Goal: Information Seeking & Learning: Learn about a topic

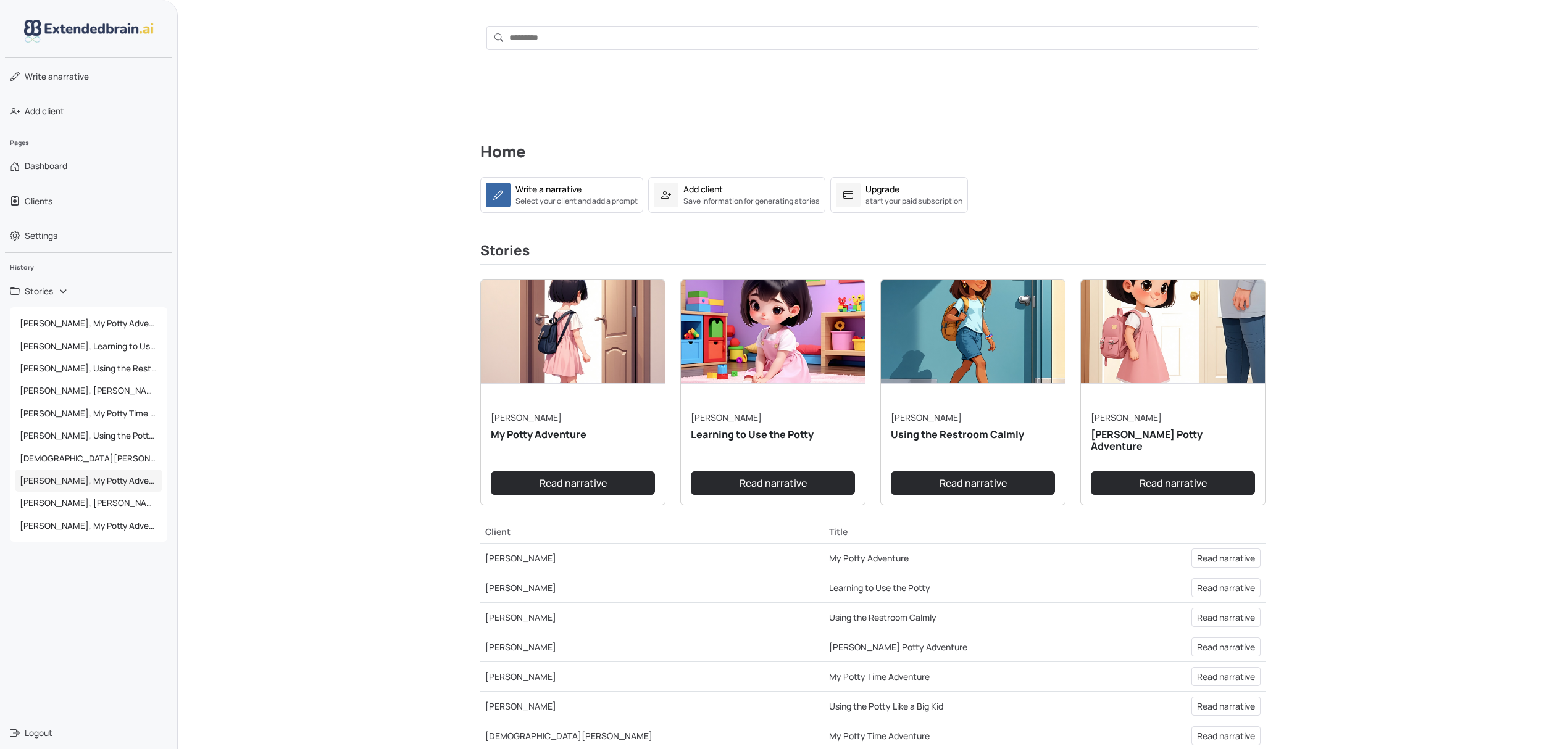
click at [77, 484] on span "[PERSON_NAME], My Potty Adventure" at bounding box center [88, 481] width 148 height 22
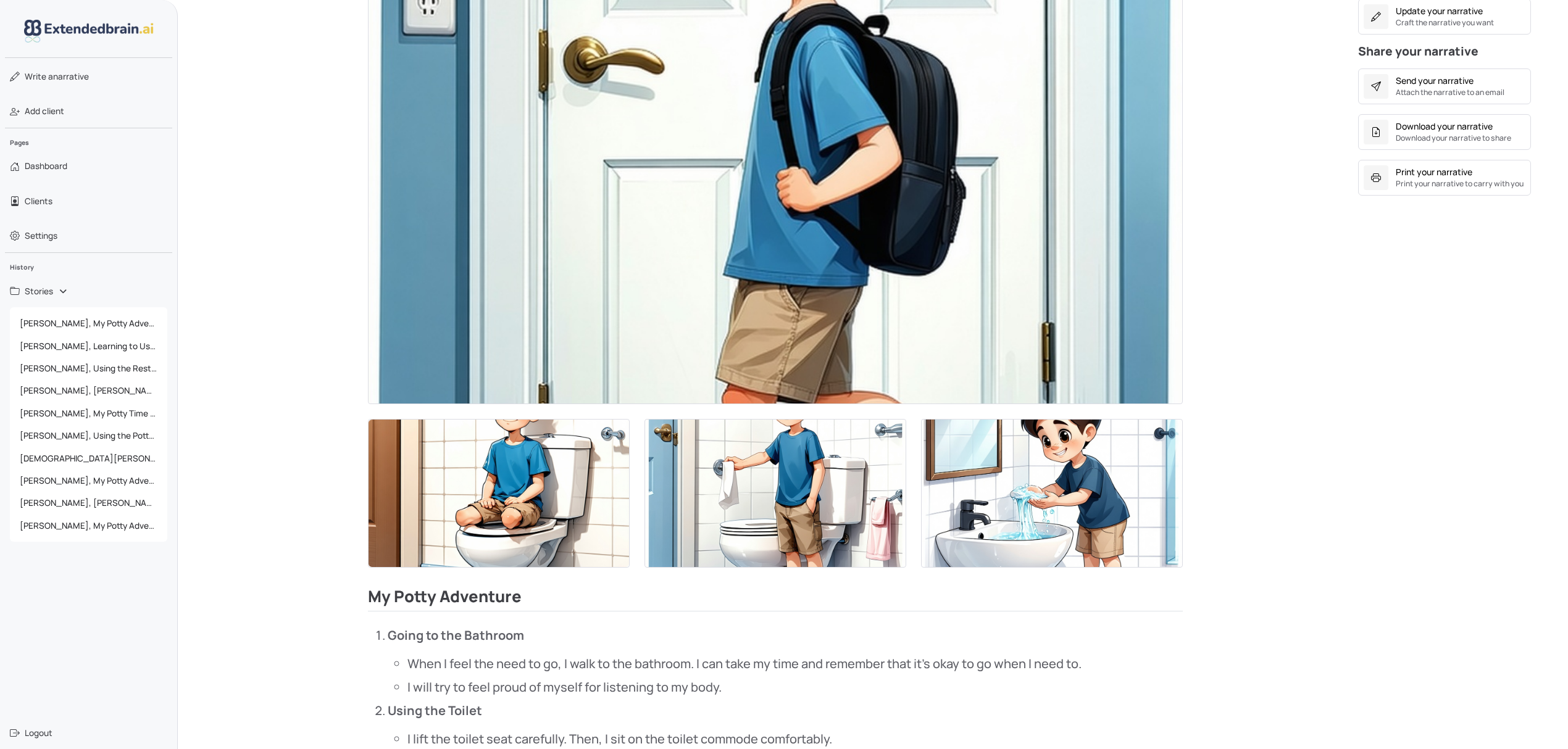
scroll to position [576, 0]
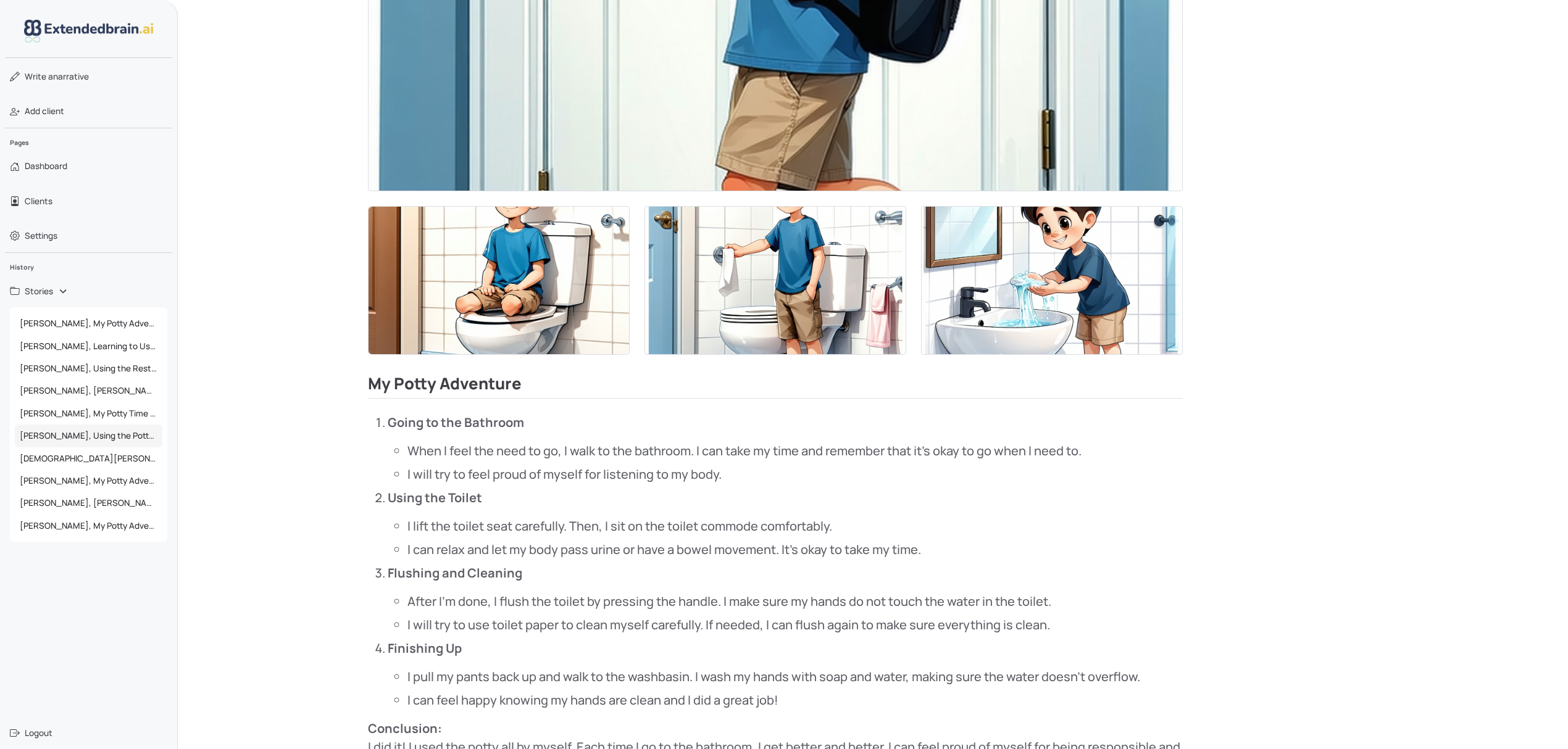
click at [97, 443] on span "[PERSON_NAME], Using the Potty Like a Big Kid" at bounding box center [88, 436] width 148 height 22
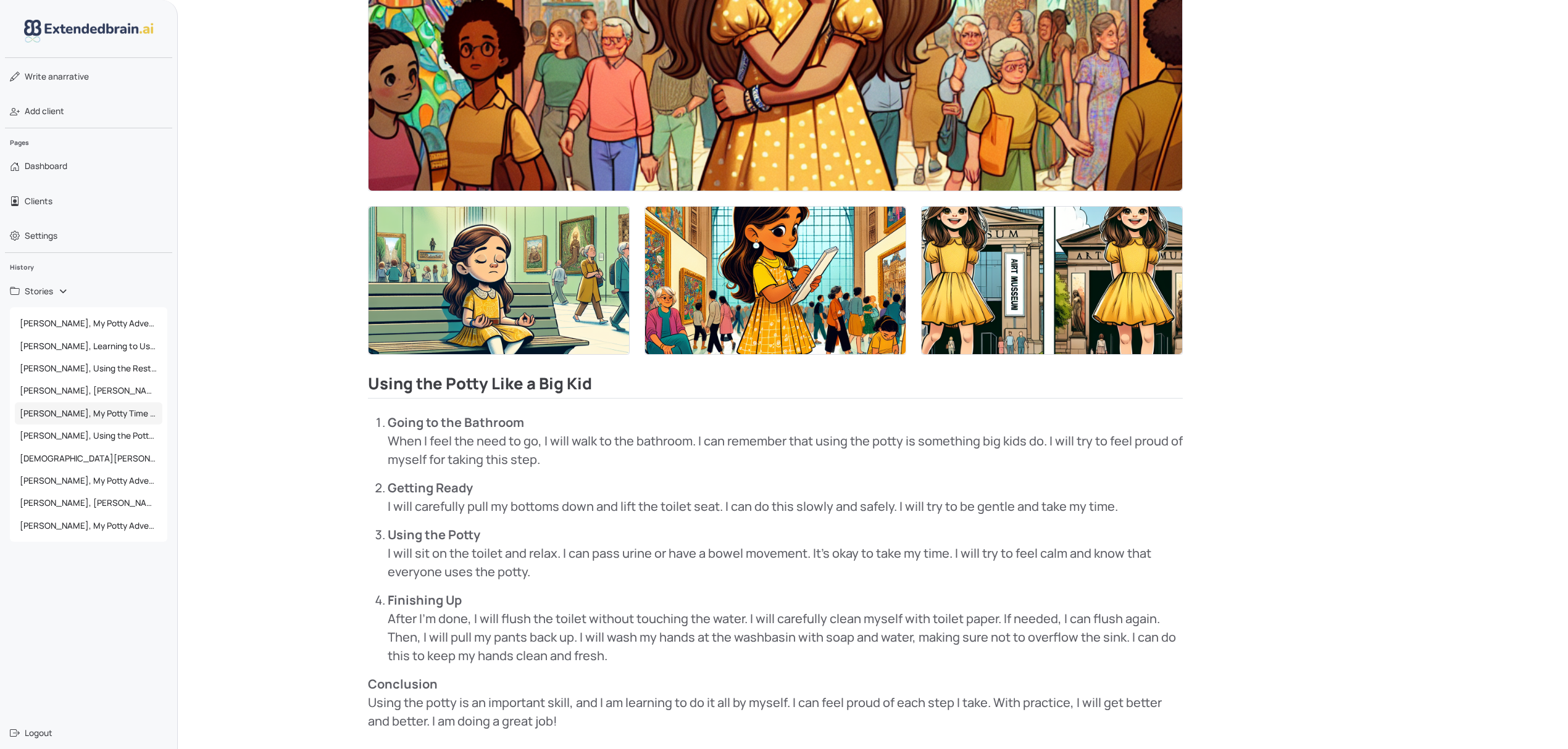
click at [99, 422] on span "[PERSON_NAME], My Potty Time Adventure" at bounding box center [88, 413] width 148 height 22
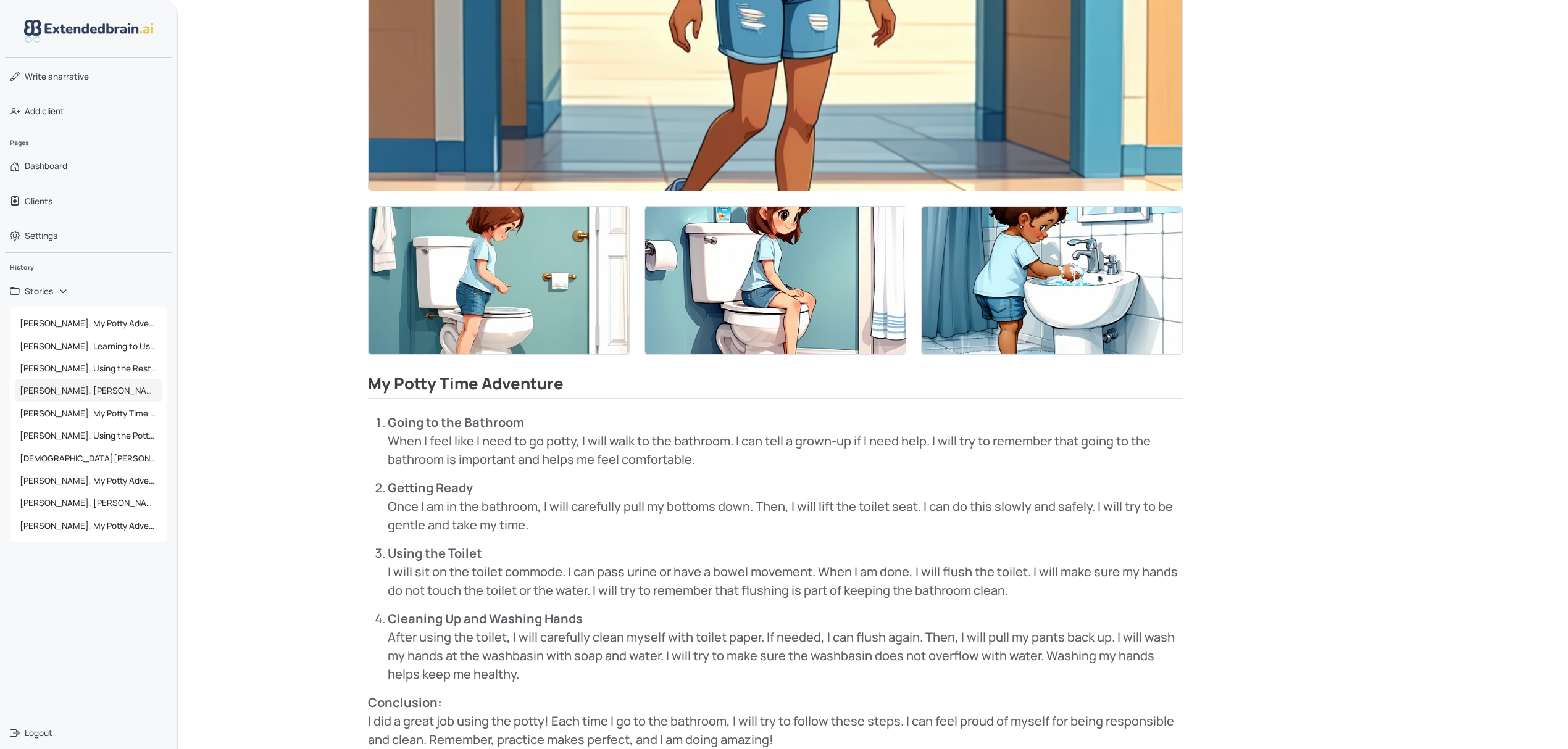
click at [104, 395] on span "[PERSON_NAME], [PERSON_NAME] Potty Adventure" at bounding box center [88, 390] width 148 height 22
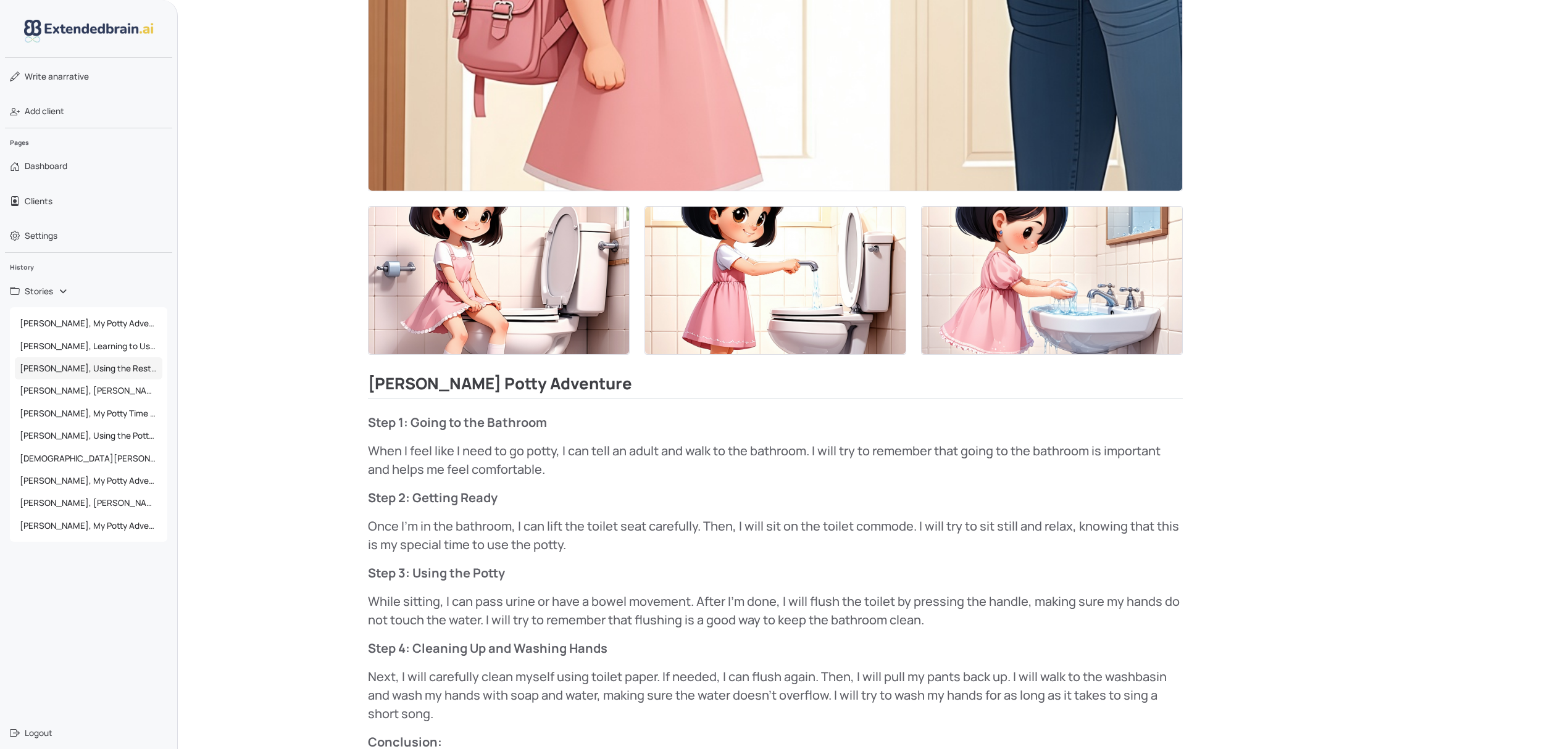
click at [112, 372] on span "[PERSON_NAME], Using the Restroom Calmly" at bounding box center [88, 368] width 148 height 22
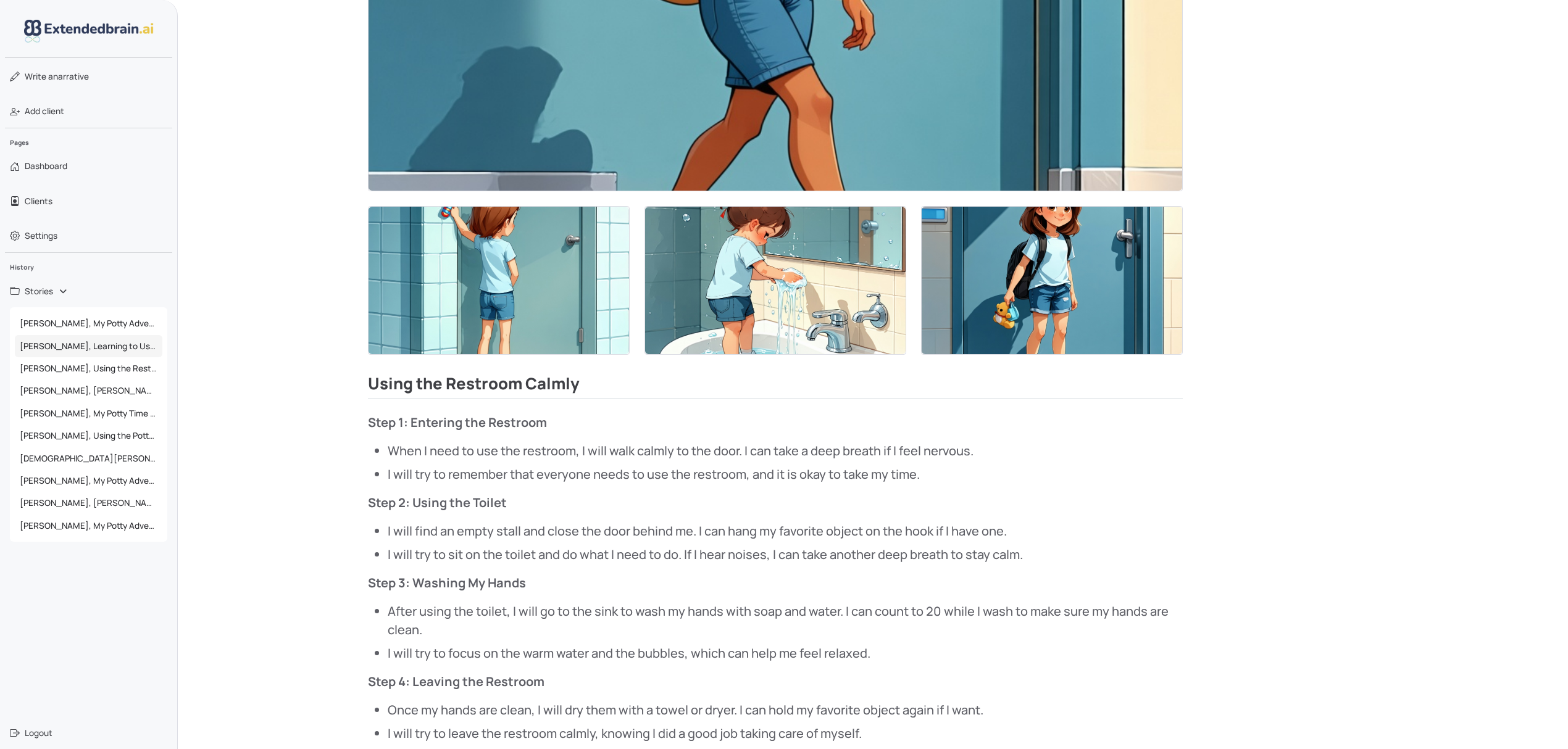
click at [120, 352] on span "[PERSON_NAME], Learning to Use the Potty" at bounding box center [88, 346] width 148 height 22
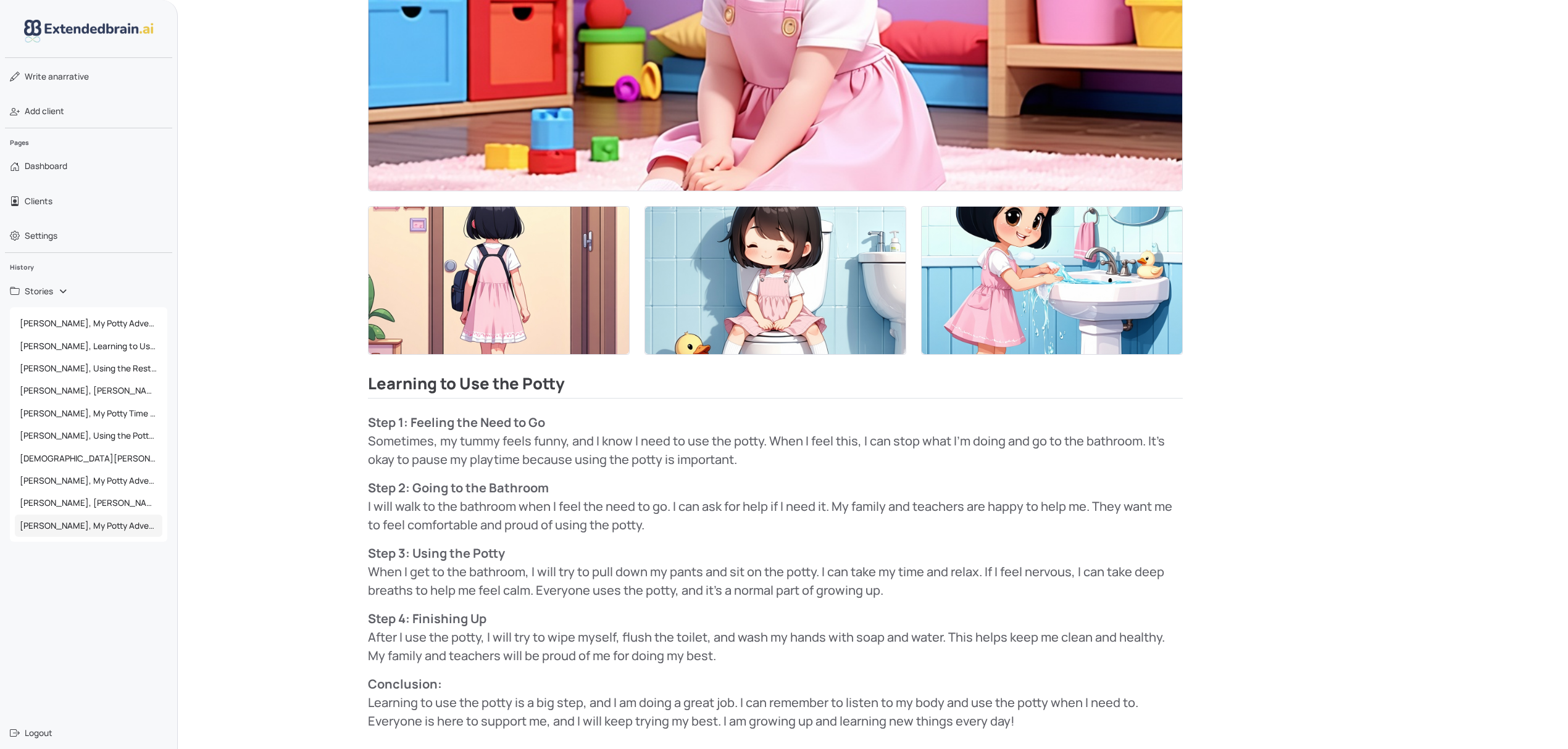
click at [77, 527] on span "[PERSON_NAME], My Potty Adventure" at bounding box center [88, 525] width 148 height 22
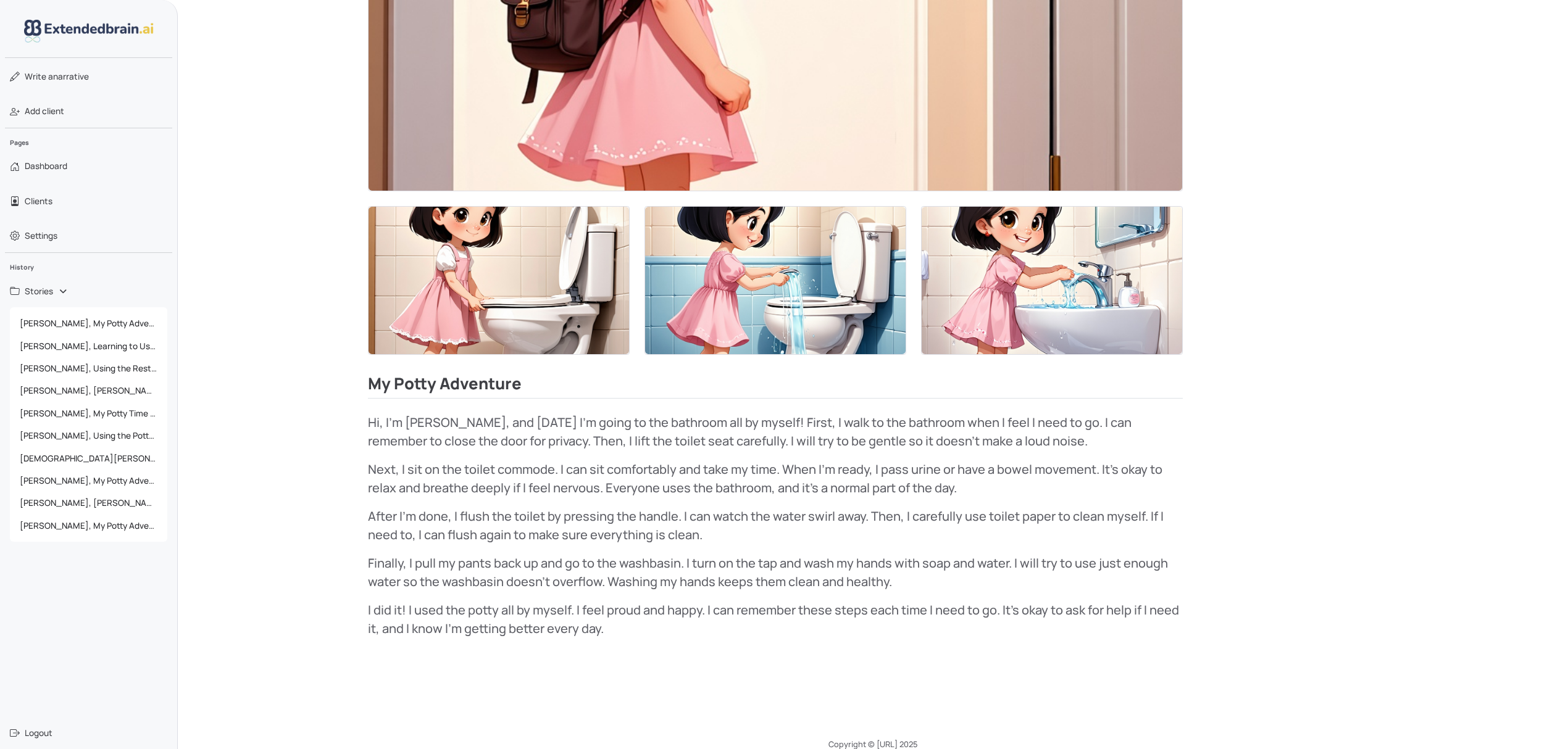
click at [786, 326] on img at bounding box center [775, 280] width 260 height 147
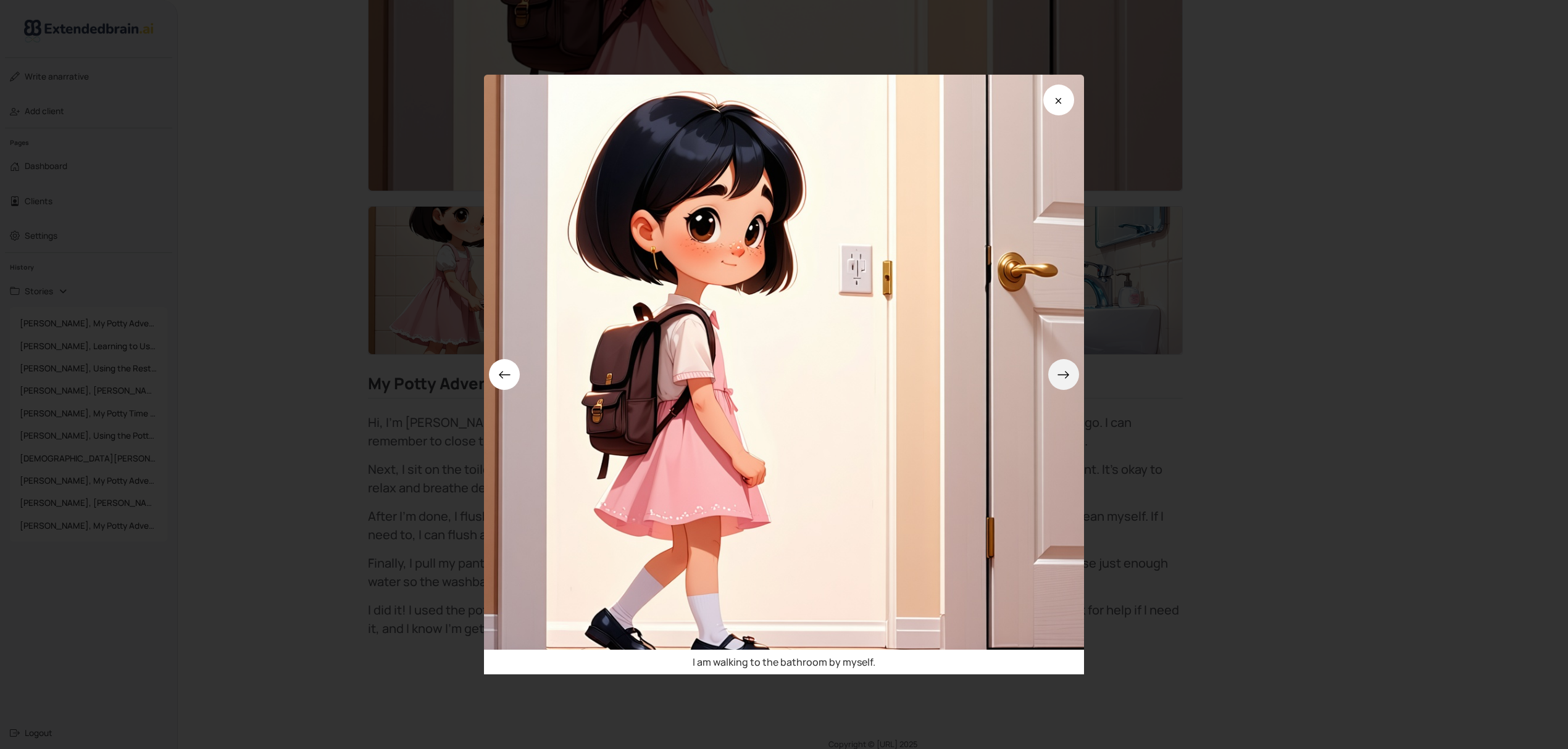
click at [1072, 385] on button at bounding box center [1063, 374] width 31 height 31
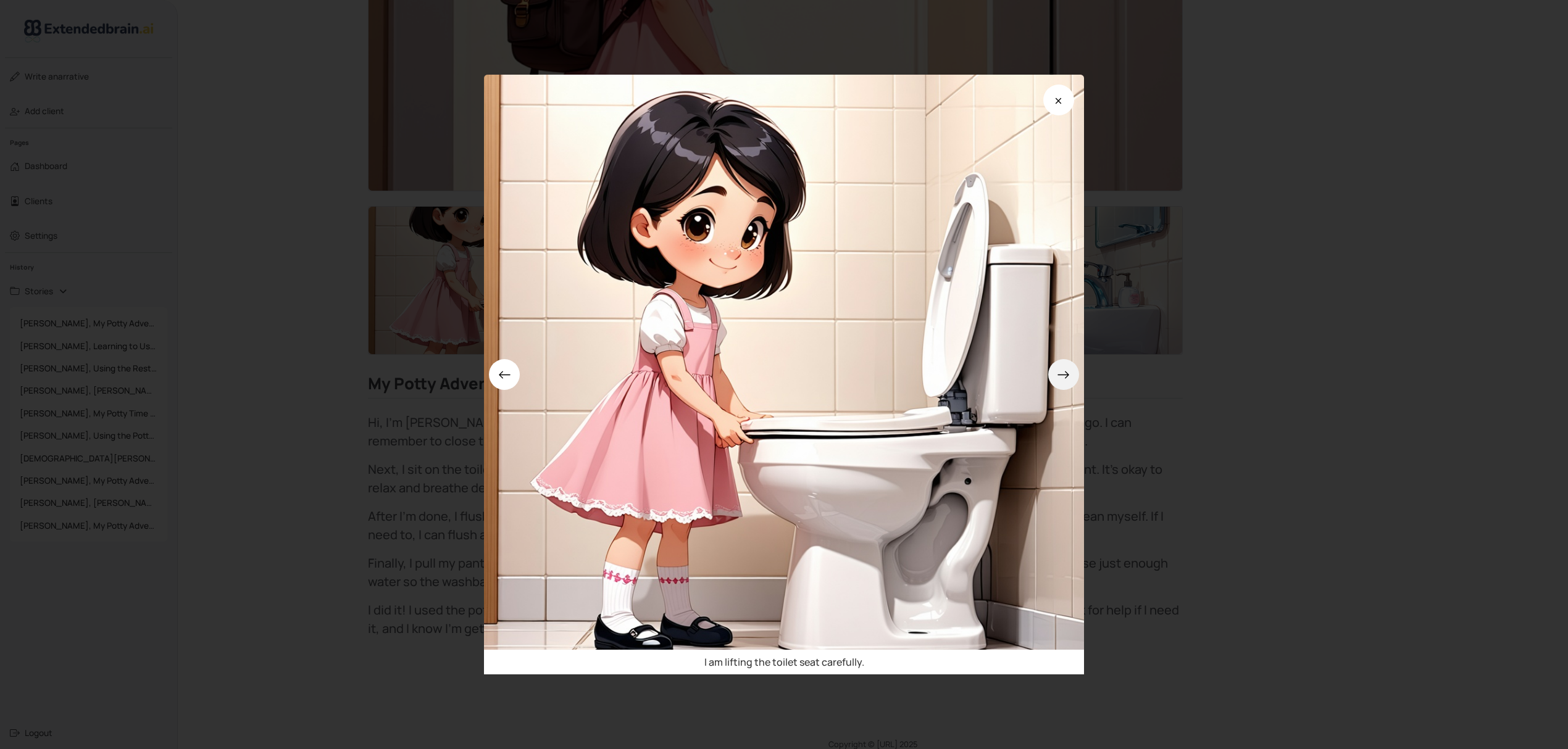
click at [1072, 385] on button at bounding box center [1063, 374] width 31 height 31
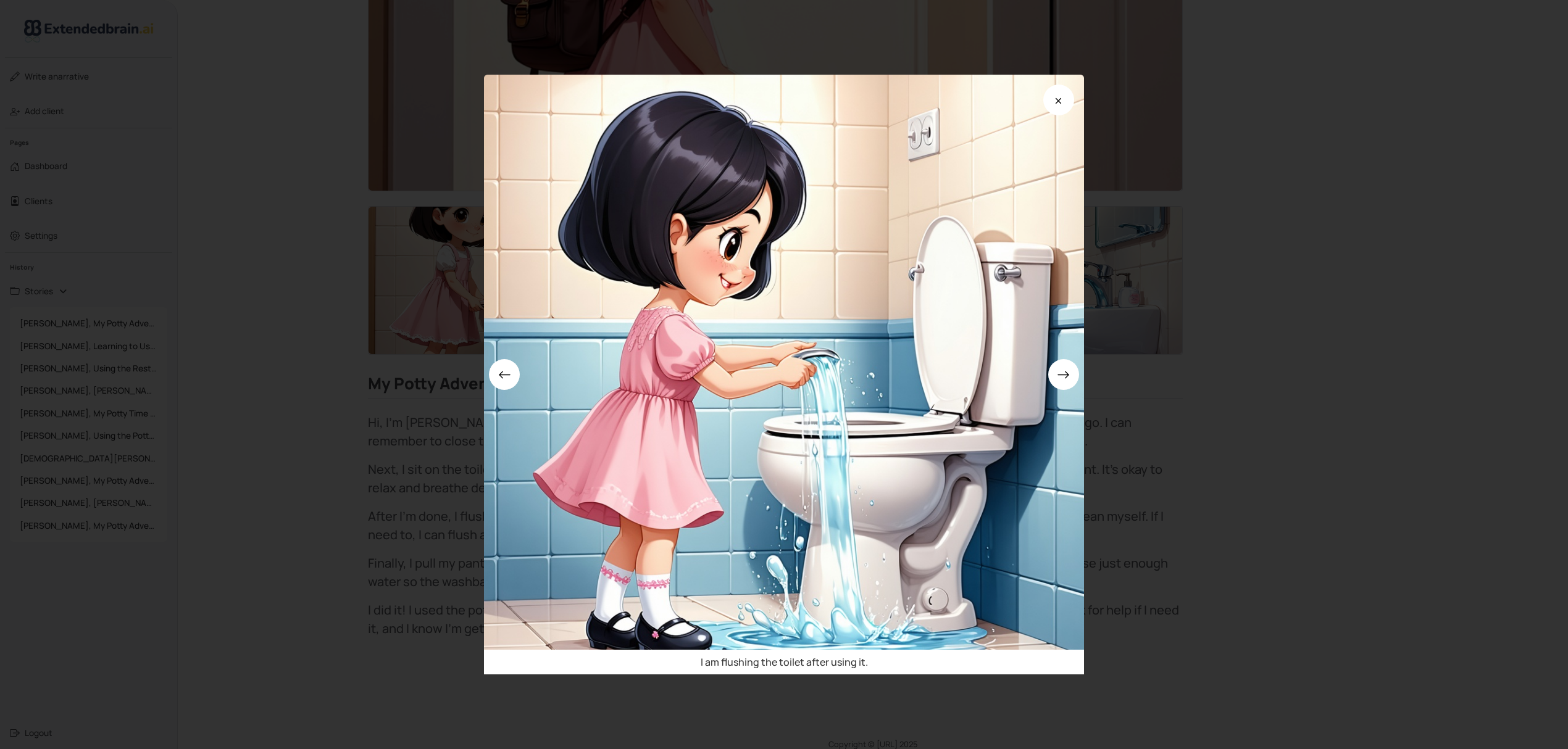
click at [1257, 485] on div "I am flushing the toilet after using it." at bounding box center [784, 374] width 1568 height 749
